Goal: Information Seeking & Learning: Learn about a topic

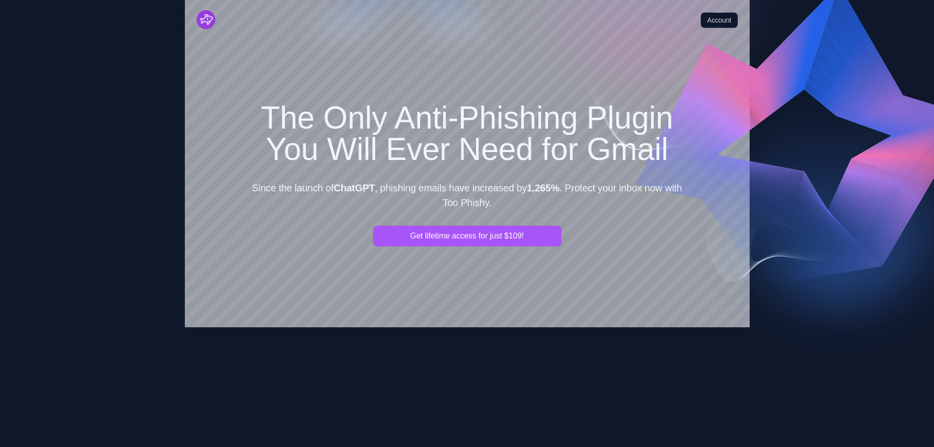
scroll to position [245, 0]
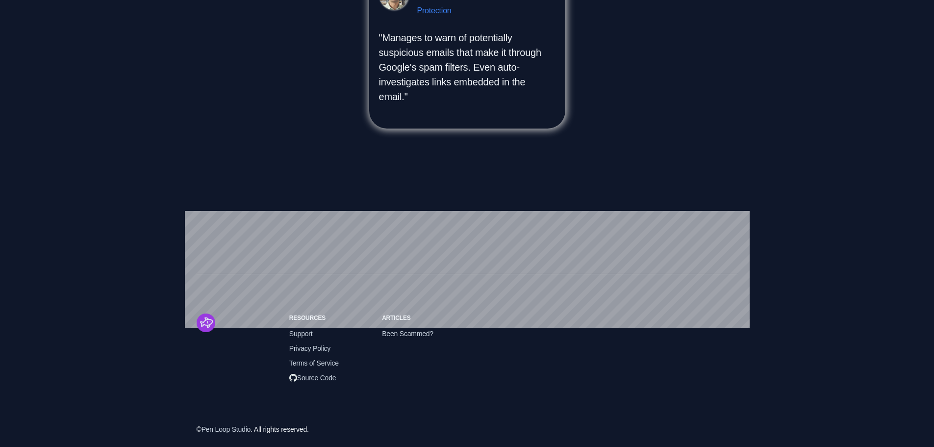
scroll to position [1104, 0]
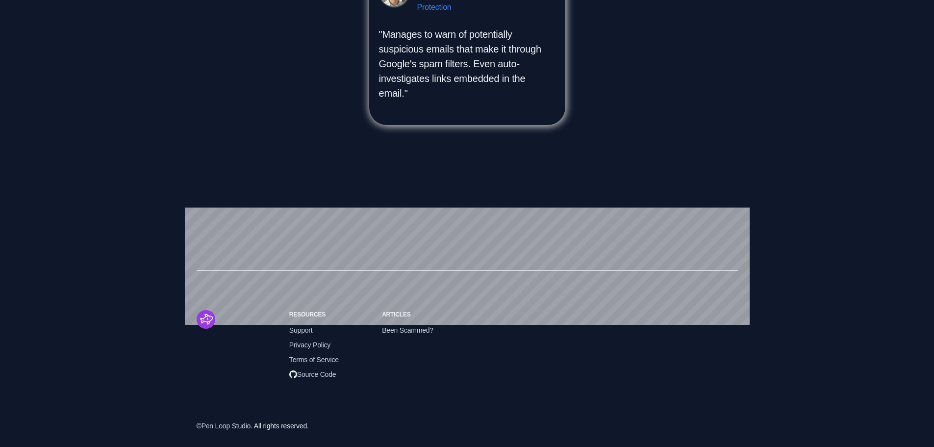
click at [304, 316] on h6 "Resources" at bounding box center [327, 314] width 77 height 9
click at [303, 331] on span "Support" at bounding box center [301, 330] width 24 height 11
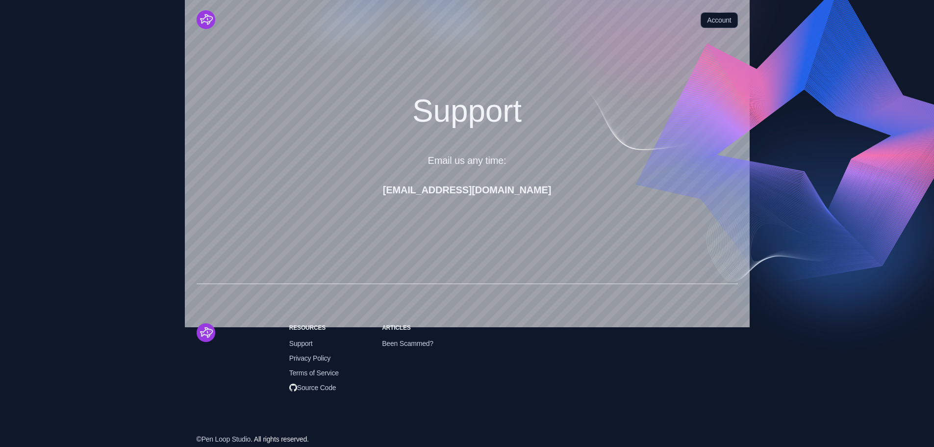
click at [201, 24] on img "Cruip" at bounding box center [206, 19] width 19 height 19
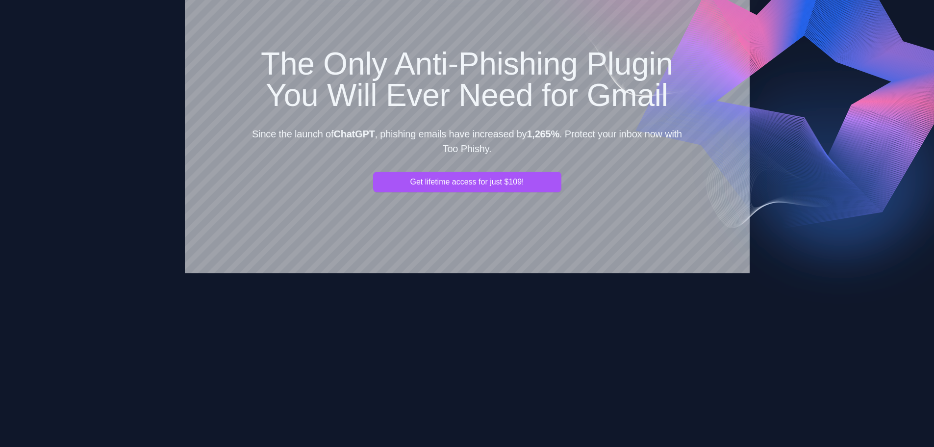
scroll to position [196, 0]
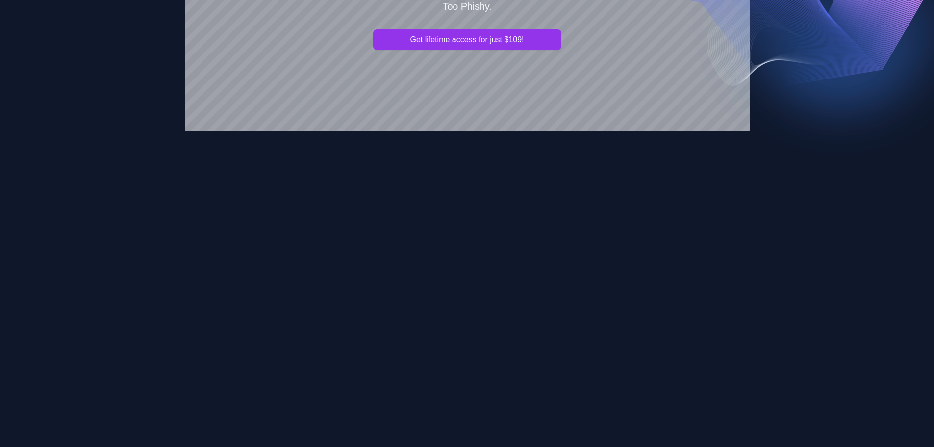
click at [455, 39] on button "Get lifetime access for just $109!" at bounding box center [467, 39] width 188 height 21
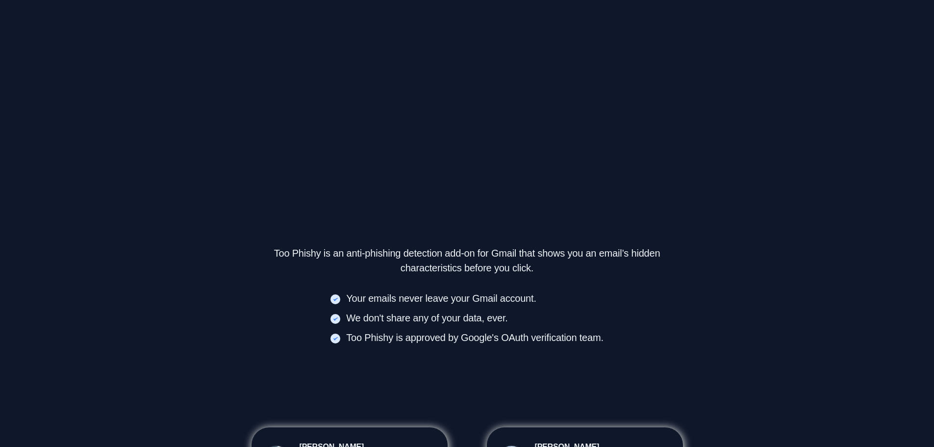
scroll to position [441, 0]
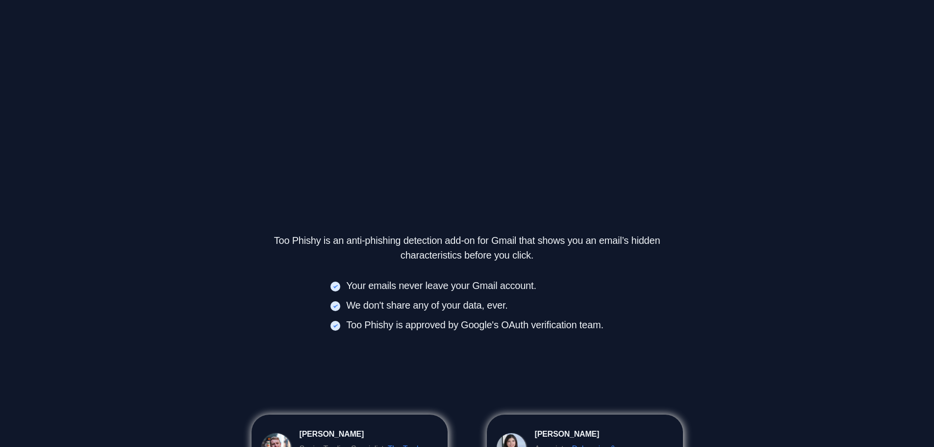
click at [345, 294] on ul "Your emails never leave your Gmail account. We don't share any of your data, ev…" at bounding box center [467, 305] width 273 height 54
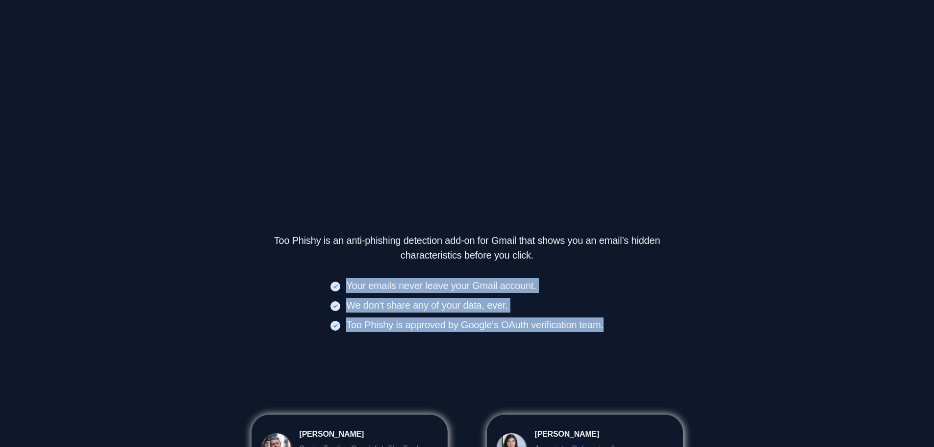
drag, startPoint x: 347, startPoint y: 287, endPoint x: 619, endPoint y: 329, distance: 275.5
click at [619, 329] on div "Too Phishy is an anti-phishing detection add-on for Gmail that shows you an ema…" at bounding box center [467, 282] width 439 height 99
copy ul "Your emails never leave your Gmail account. We don't share any of your data, ev…"
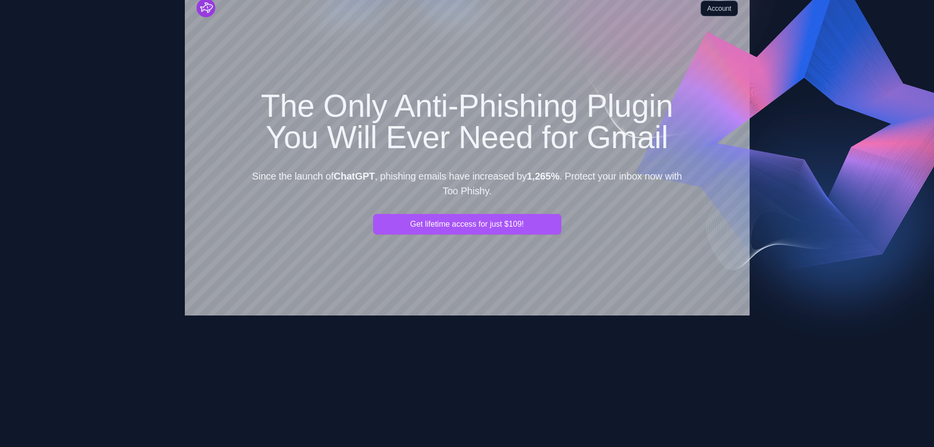
scroll to position [0, 0]
